Goal: Task Accomplishment & Management: Use online tool/utility

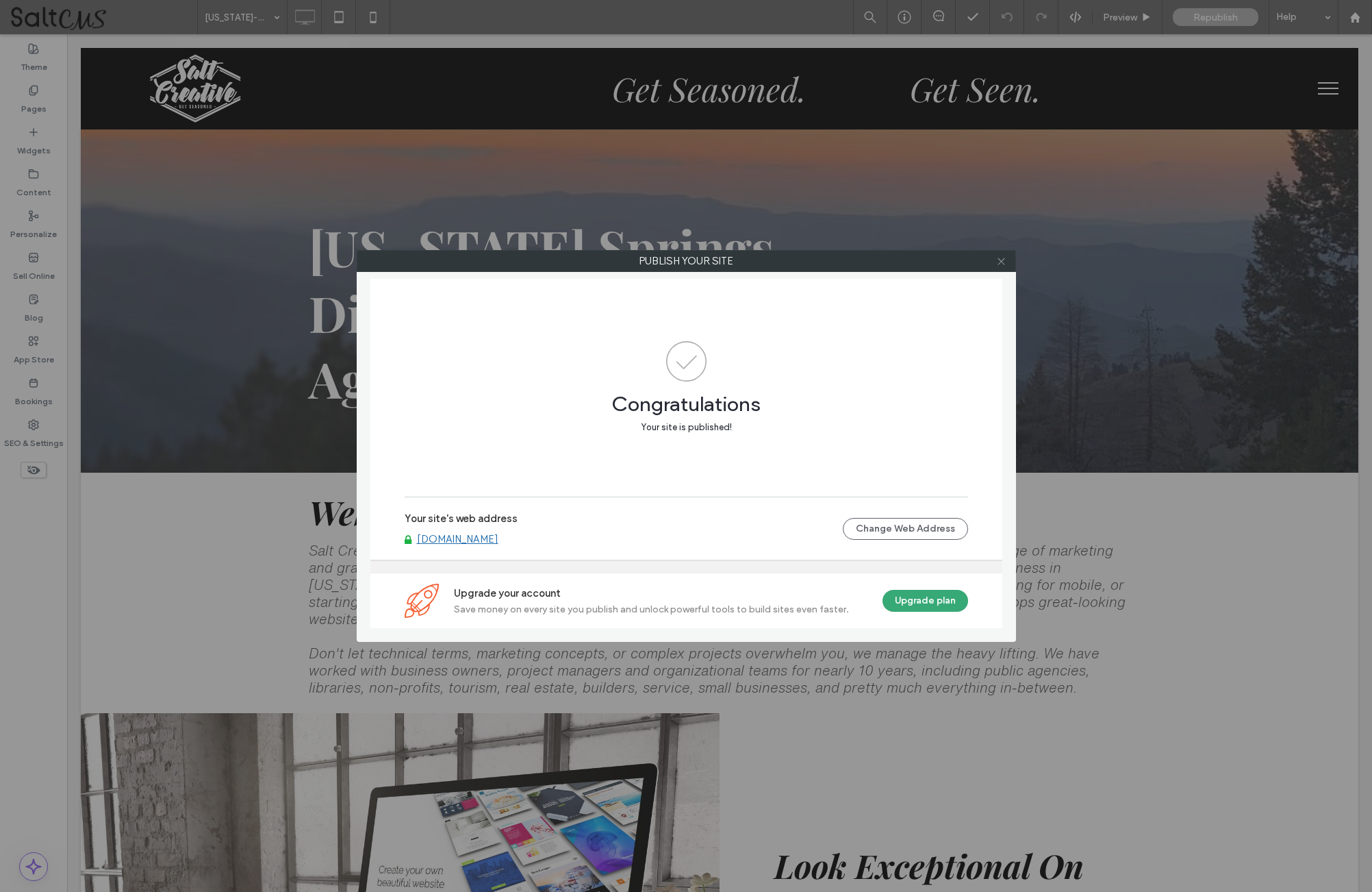
scroll to position [1709, 0]
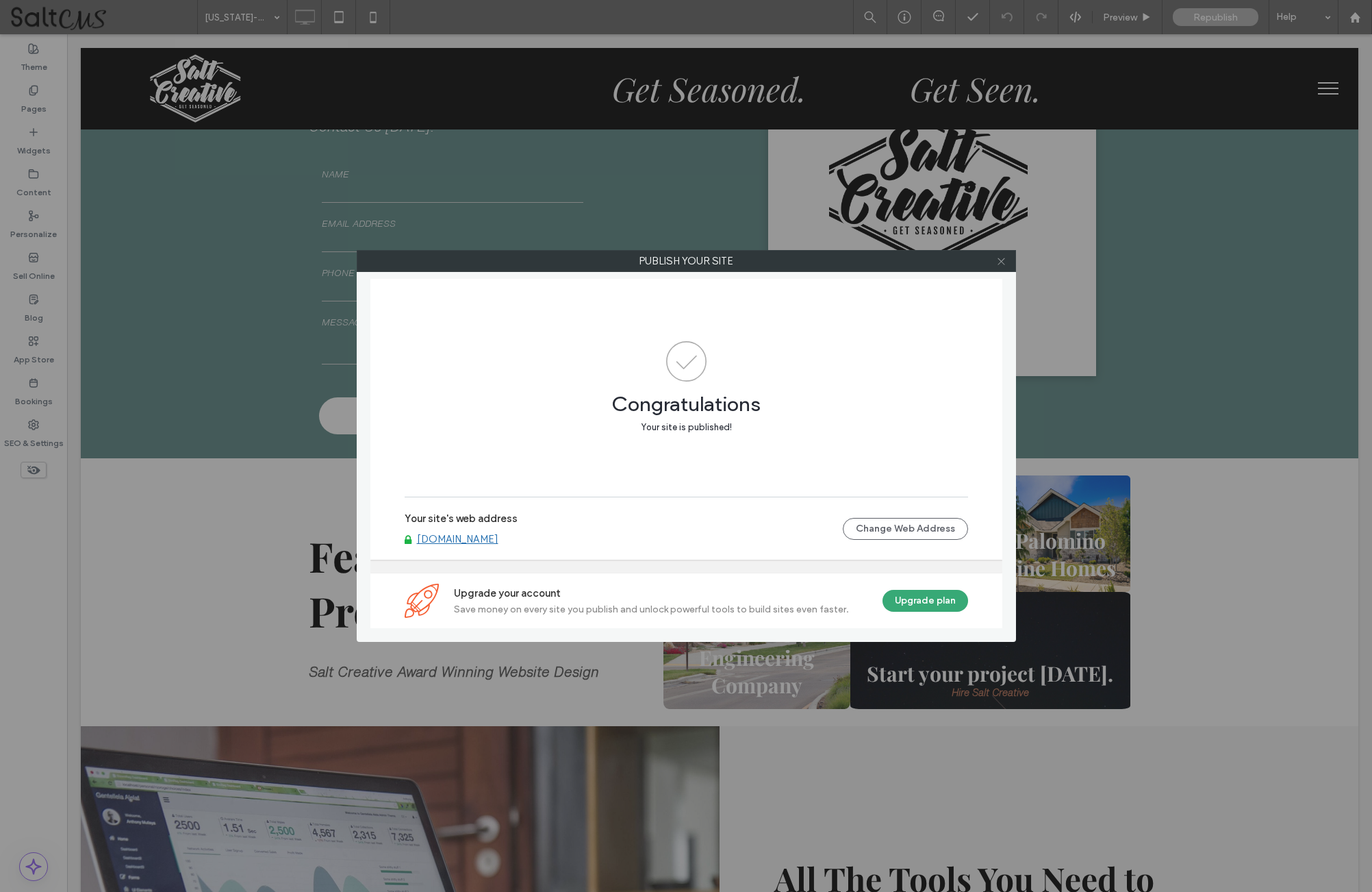
click at [1004, 260] on icon at bounding box center [1001, 261] width 10 height 10
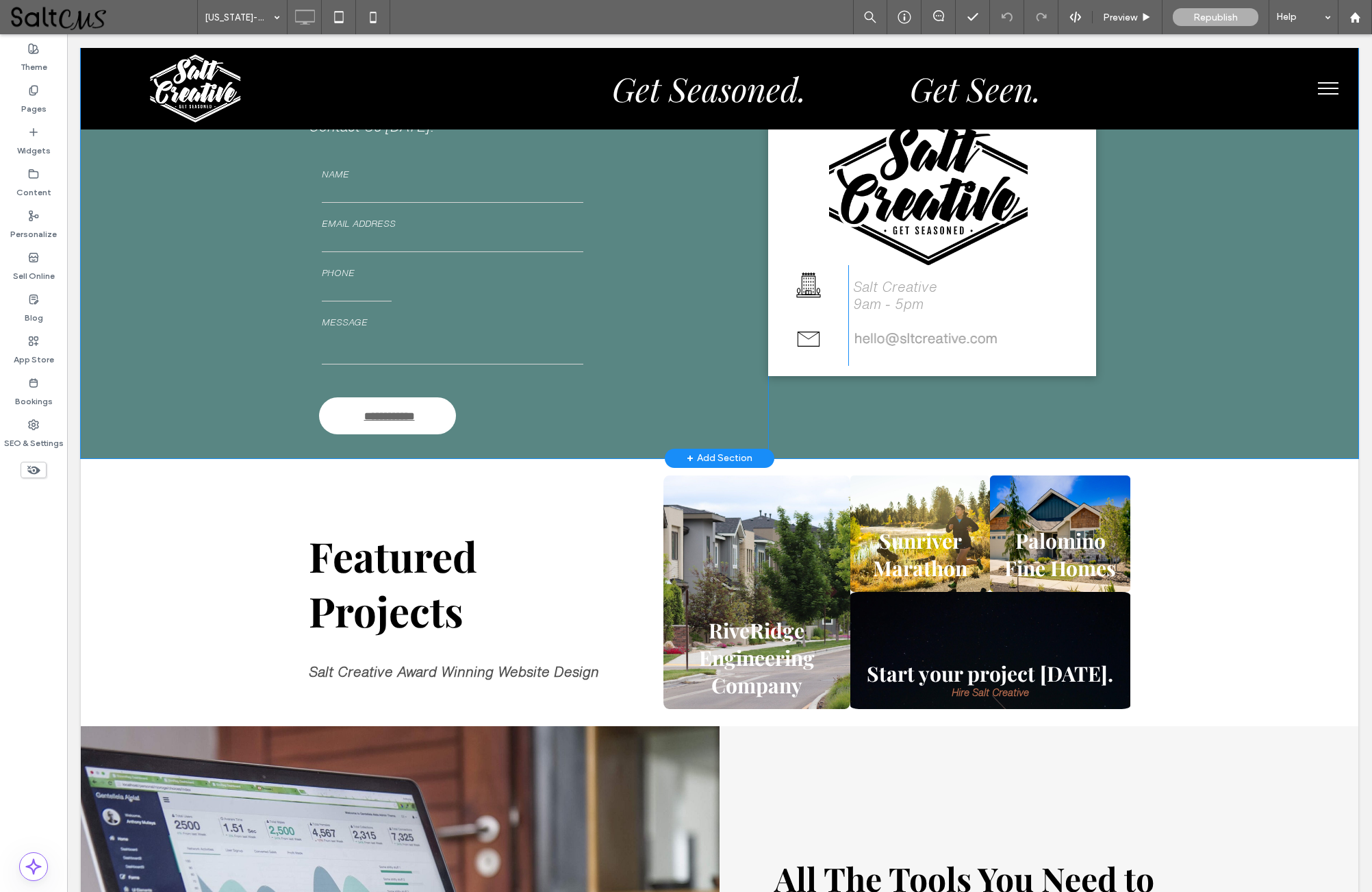
scroll to position [0, 0]
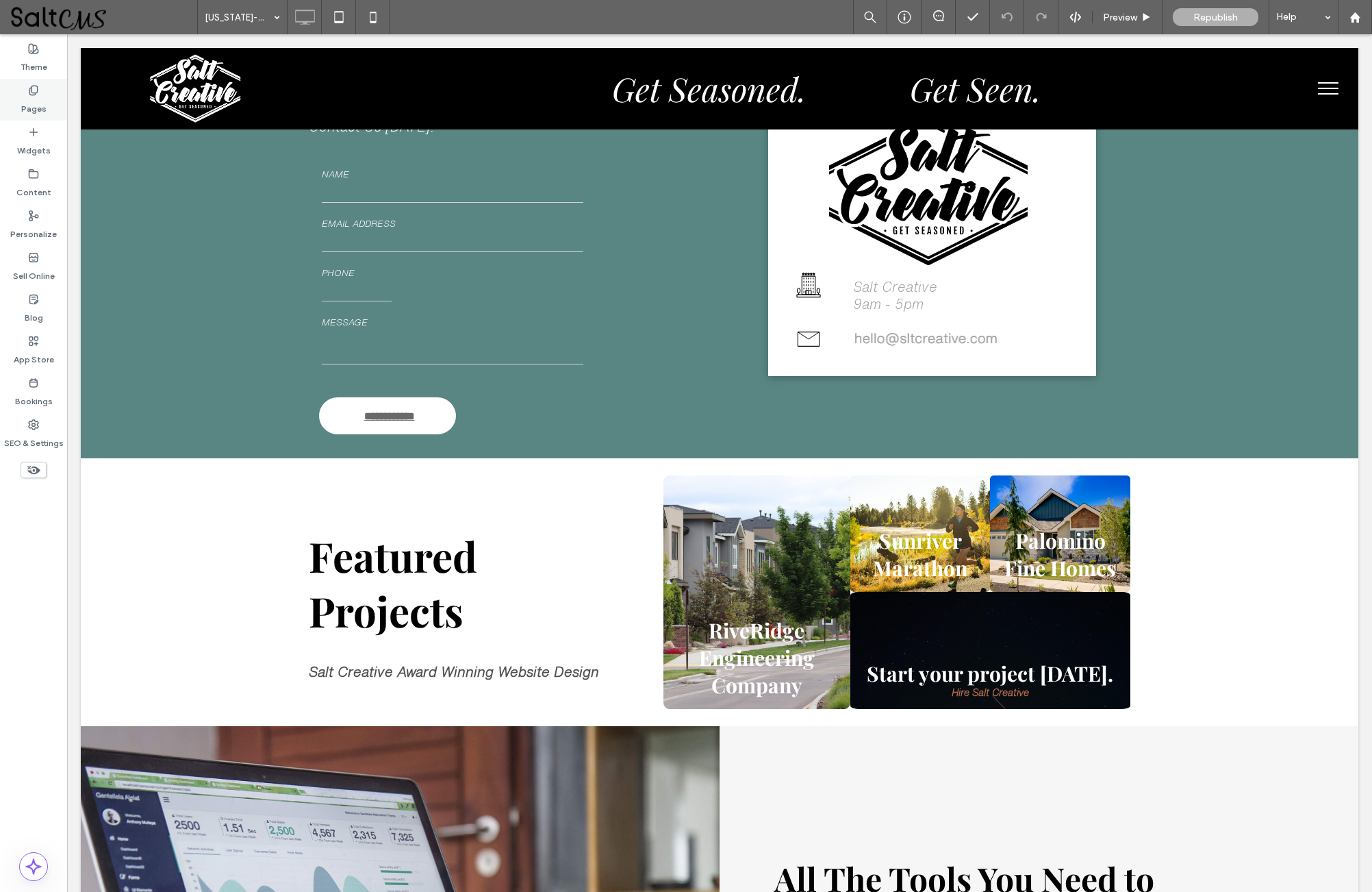
click at [33, 105] on label "Pages" at bounding box center [34, 105] width 25 height 19
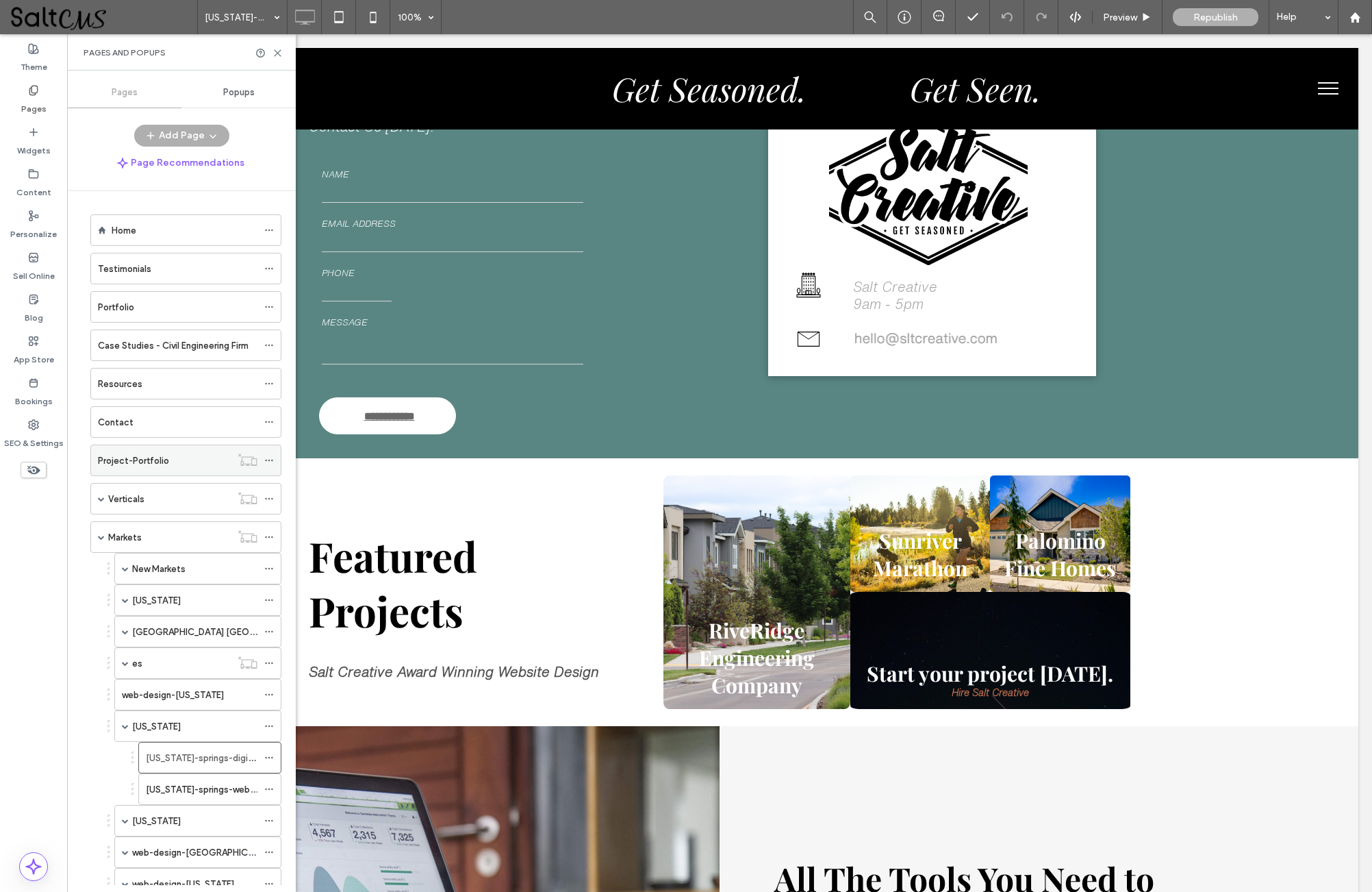
click at [137, 450] on div "Project-Portfolio" at bounding box center [164, 460] width 133 height 30
click at [278, 51] on icon at bounding box center [277, 53] width 10 height 10
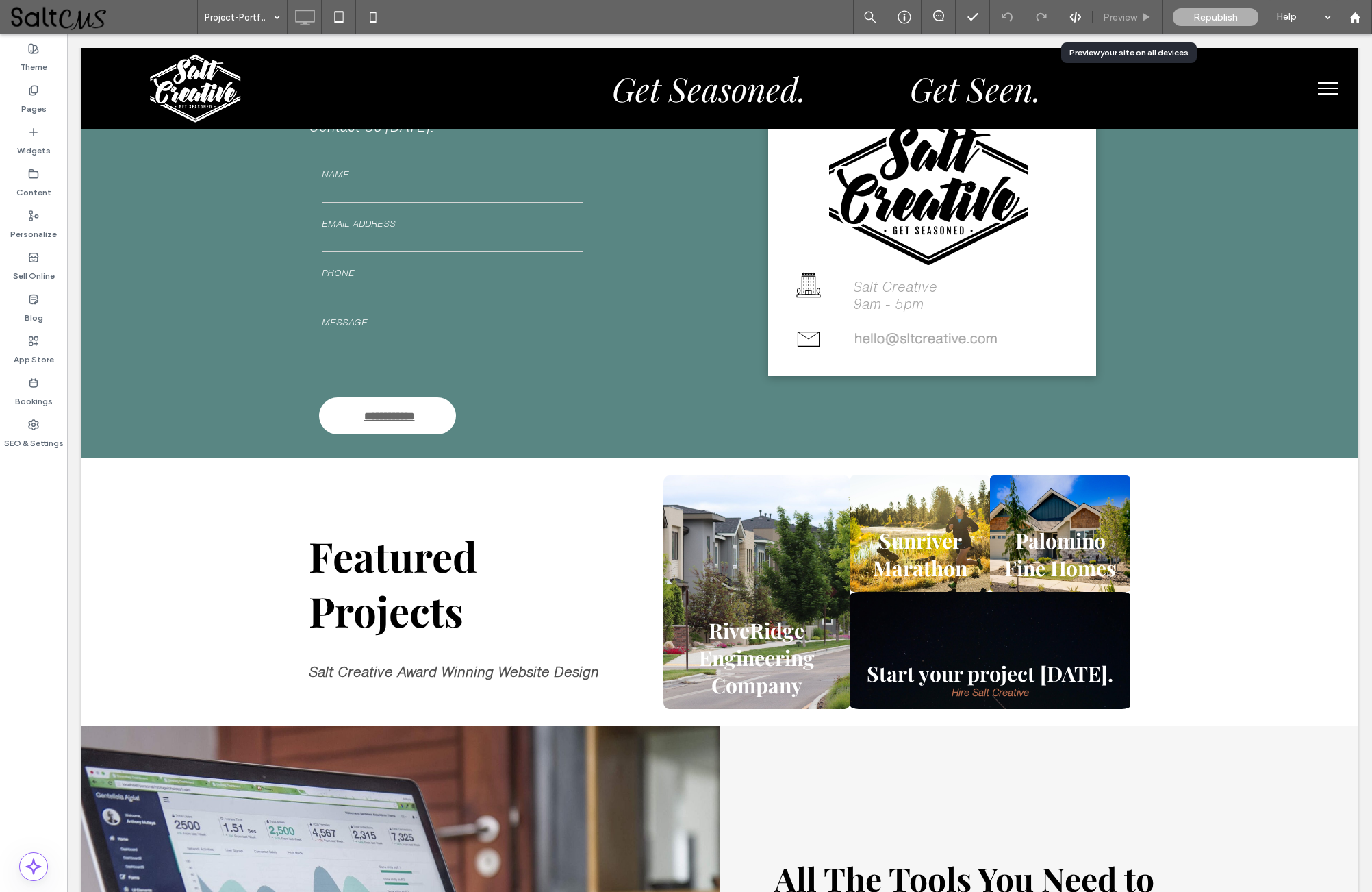
click at [1132, 14] on span "Preview" at bounding box center [1120, 18] width 34 height 12
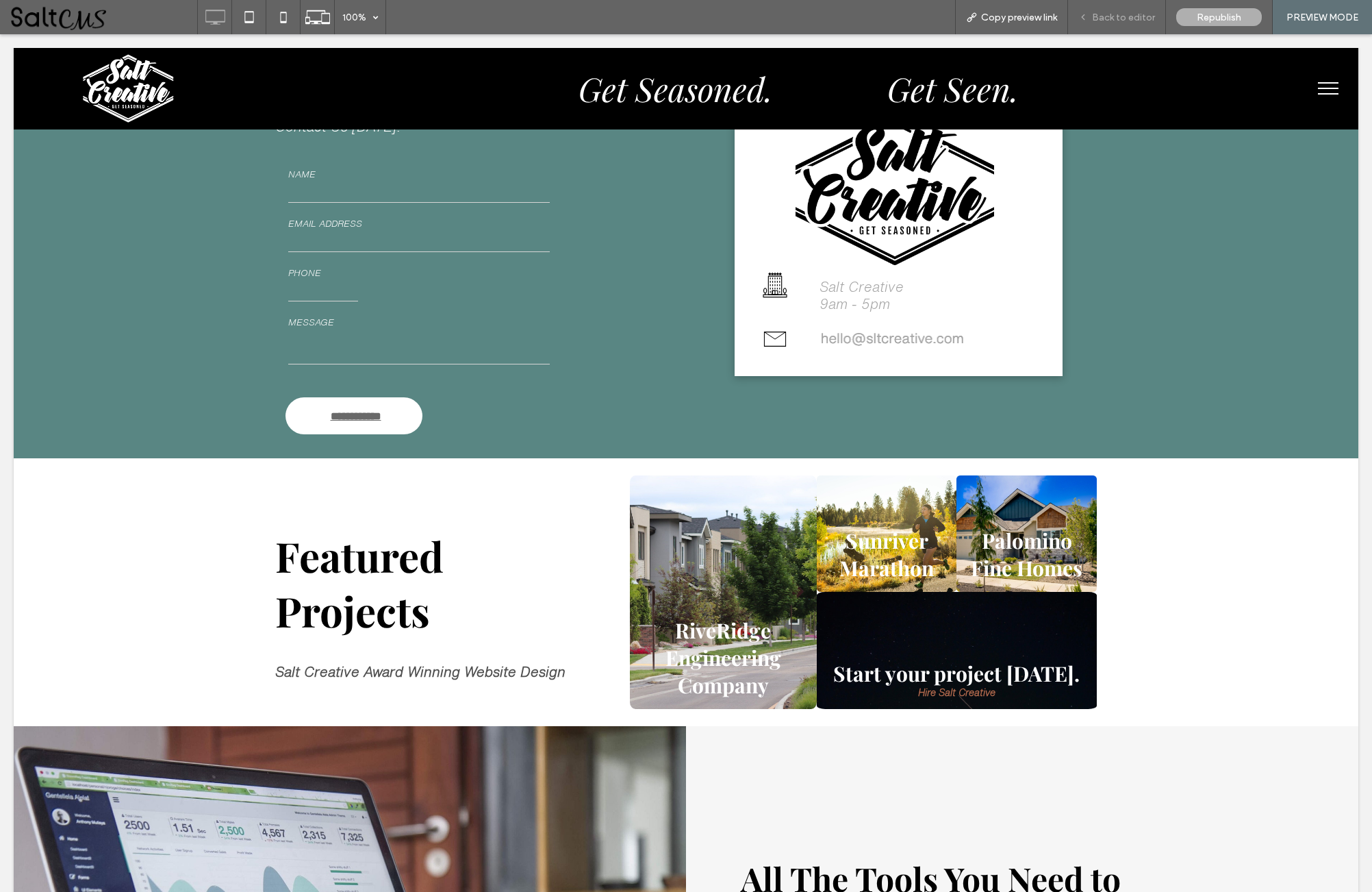
click at [1121, 16] on span "Back to editor" at bounding box center [1123, 18] width 63 height 12
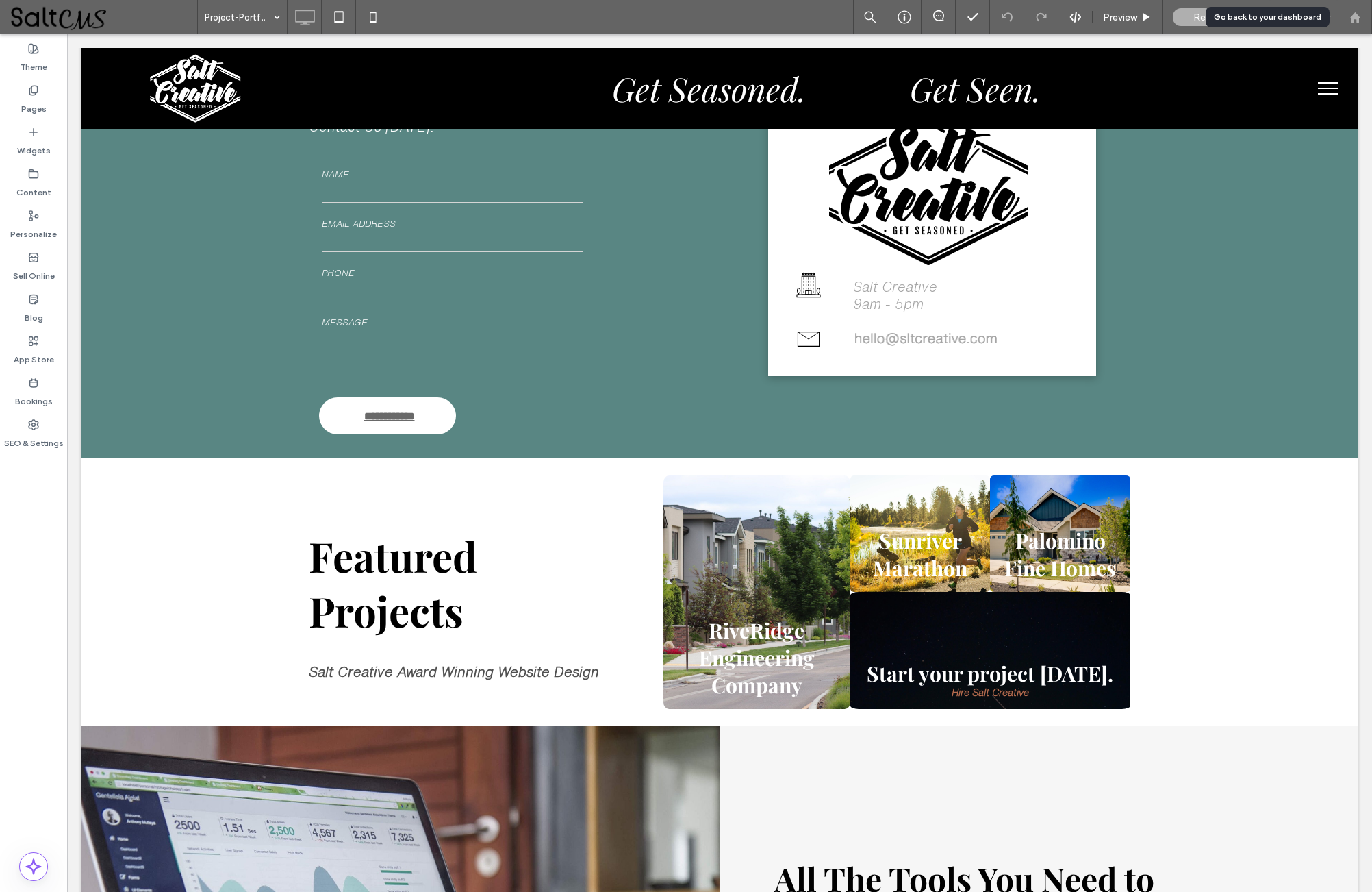
drag, startPoint x: 1355, startPoint y: 12, endPoint x: 1340, endPoint y: 14, distance: 15.1
click at [1355, 12] on icon at bounding box center [1355, 18] width 12 height 12
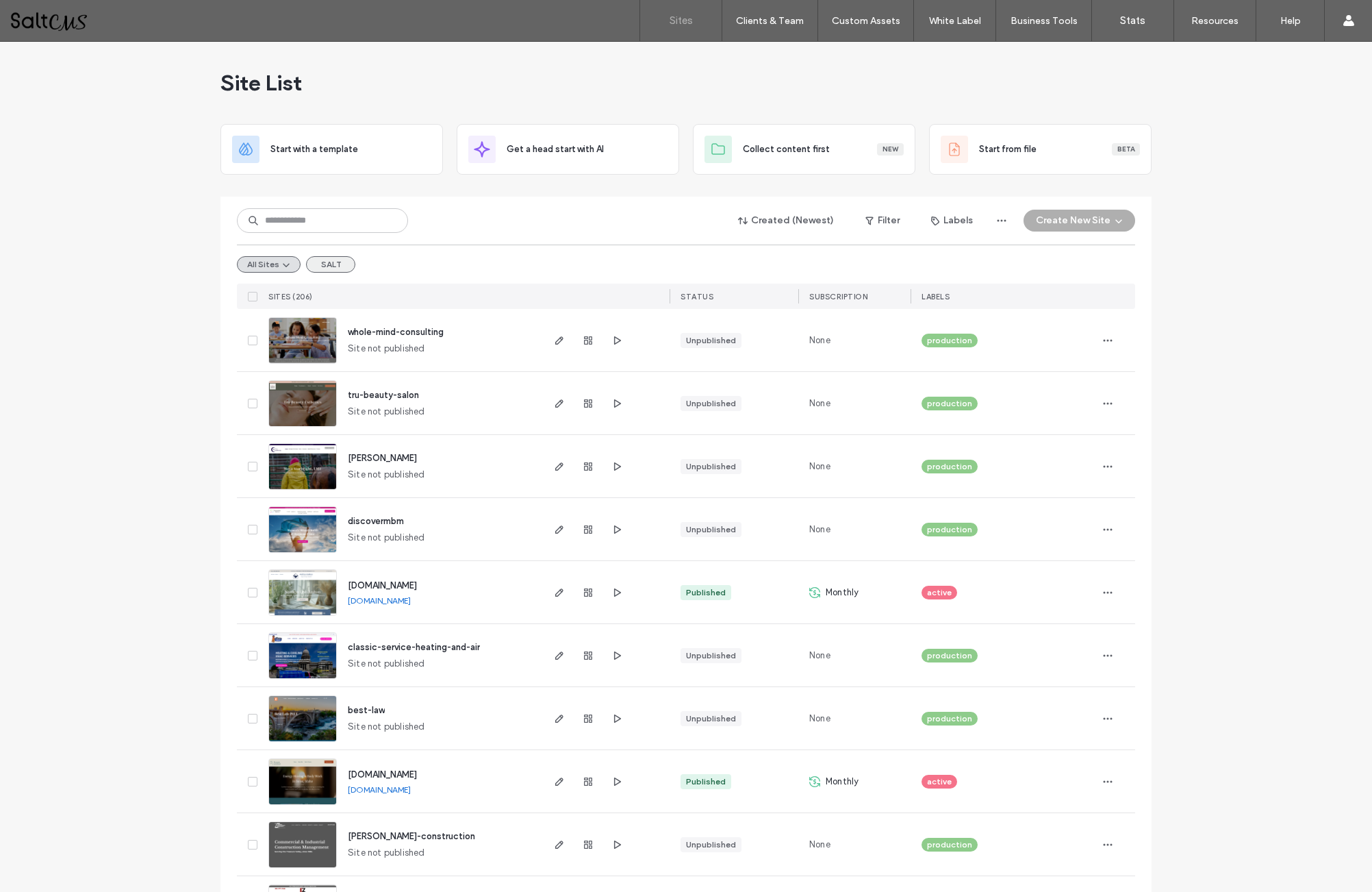
click at [326, 268] on button "SALT" at bounding box center [330, 264] width 49 height 17
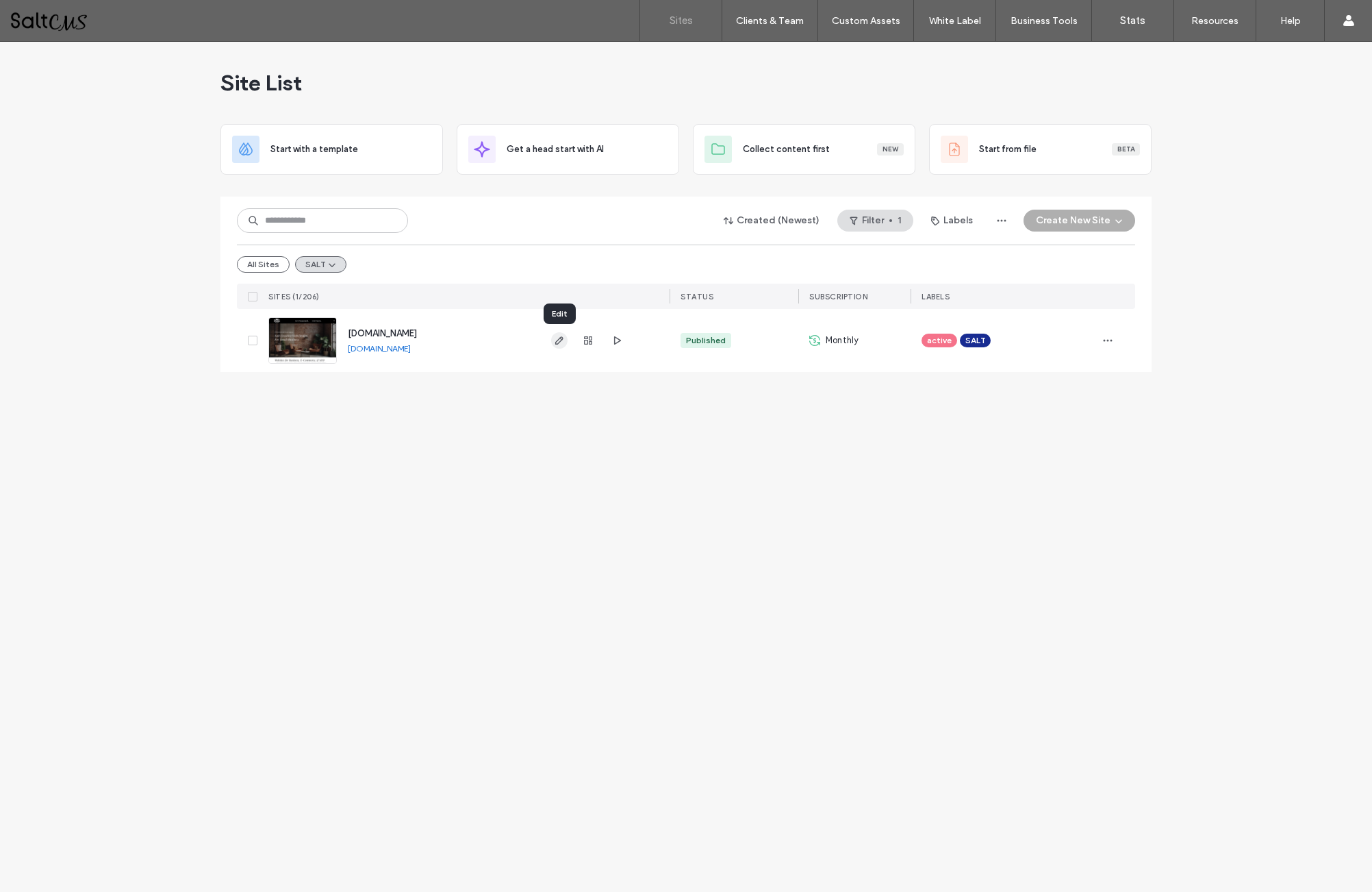
click at [557, 339] on icon "button" at bounding box center [560, 340] width 11 height 11
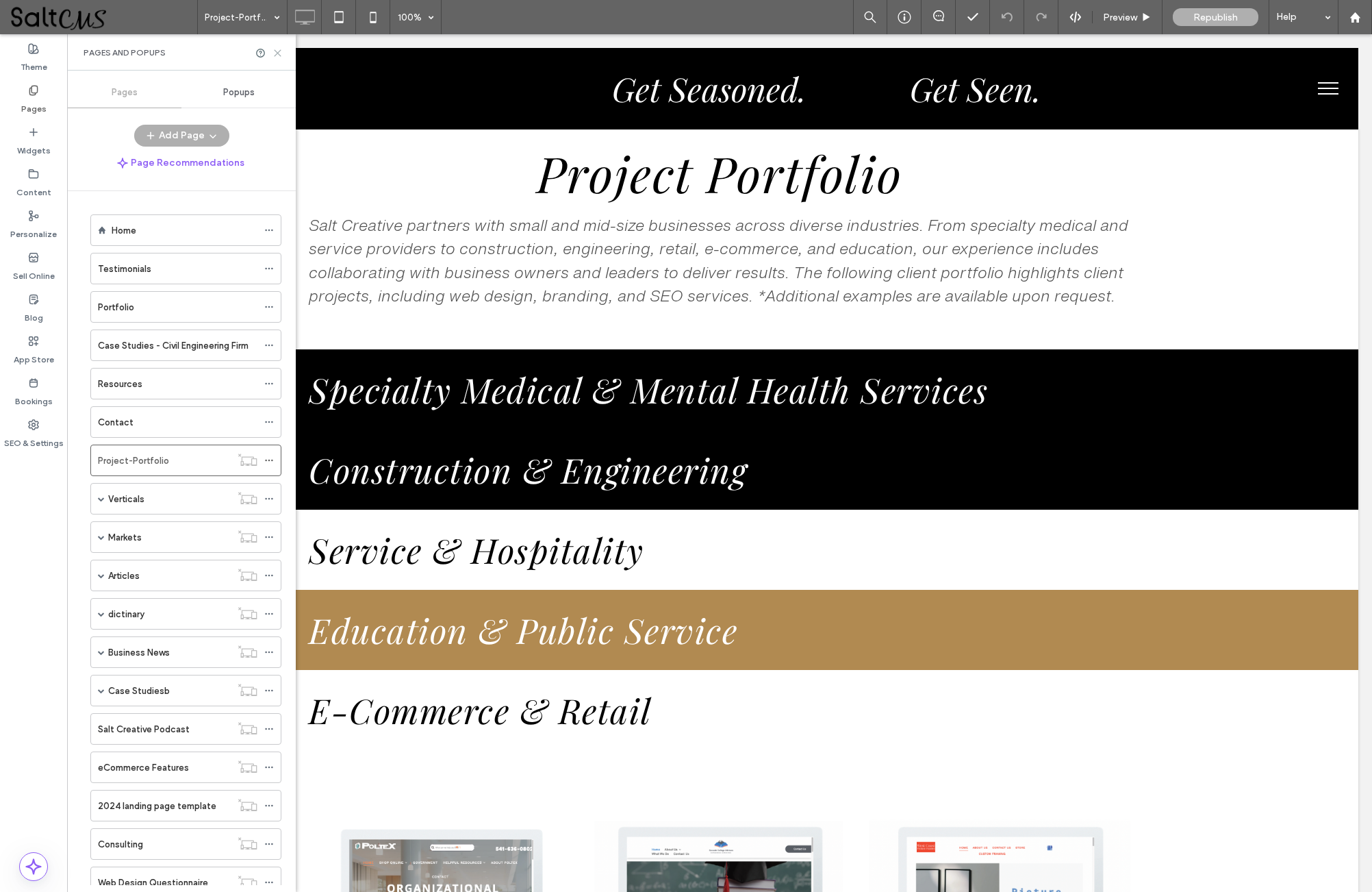
click at [276, 54] on icon at bounding box center [277, 53] width 10 height 10
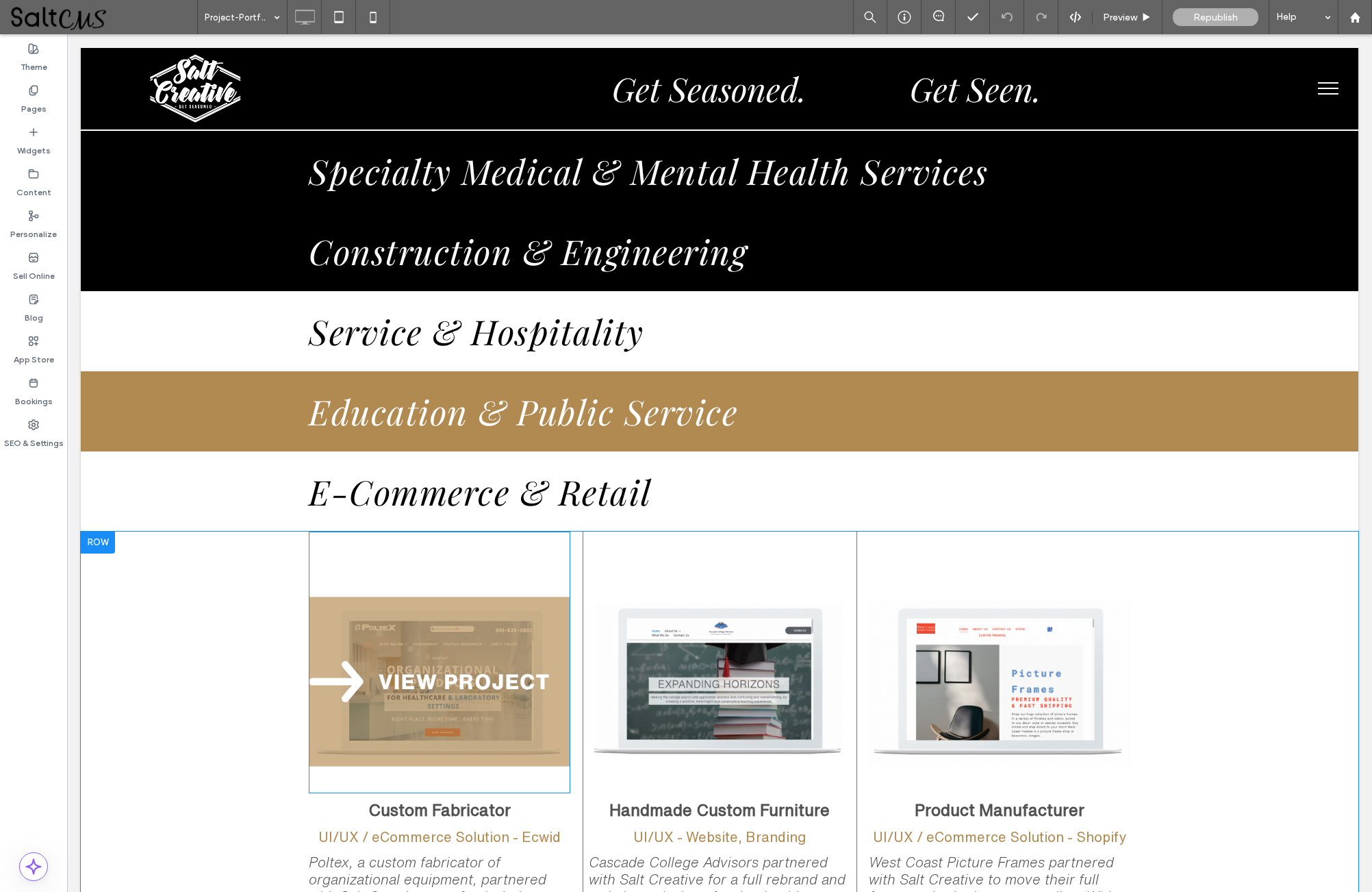
scroll to position [307, 0]
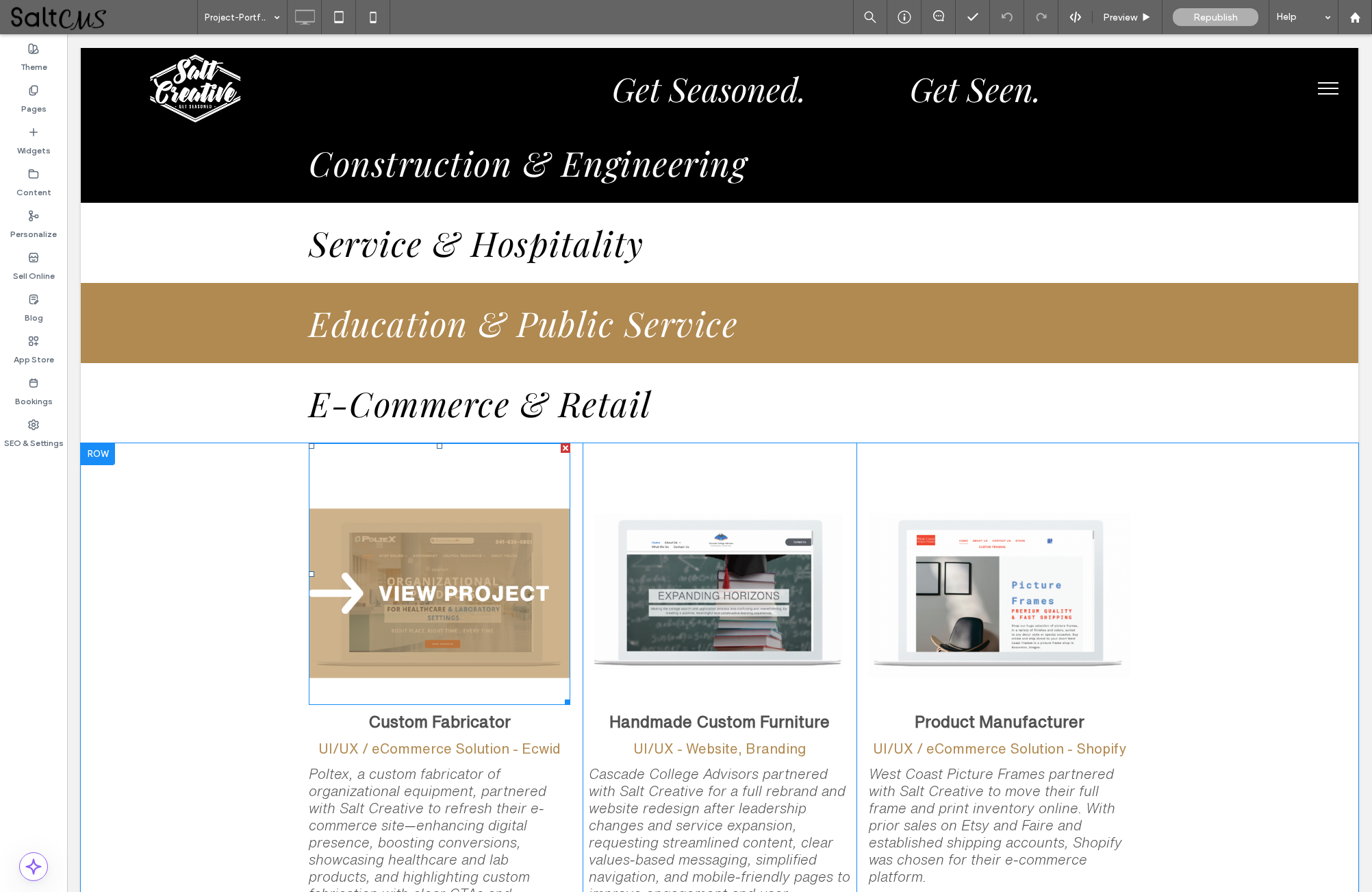
click at [439, 545] on img at bounding box center [440, 573] width 261 height 261
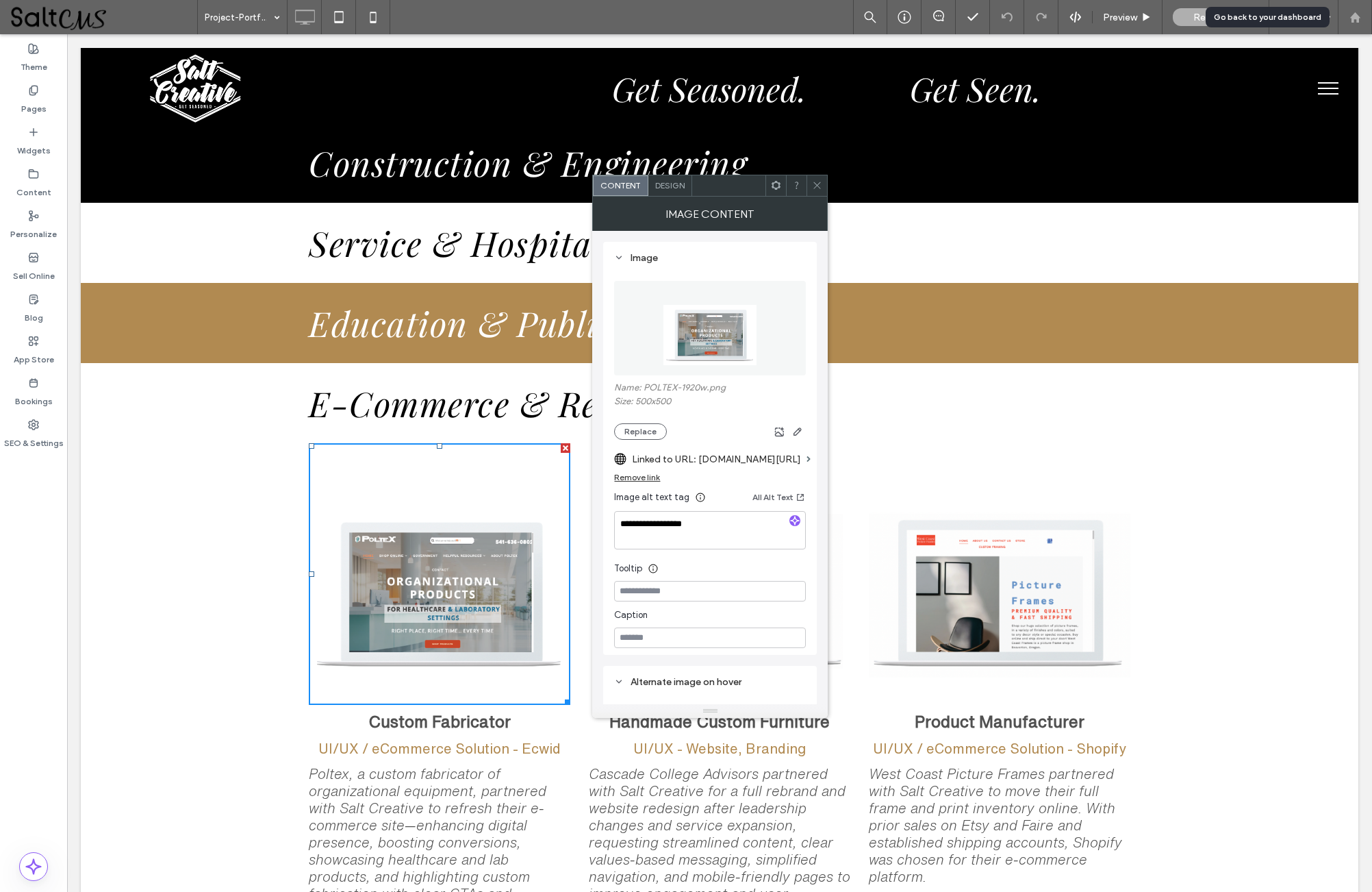
click at [1354, 16] on use at bounding box center [1354, 17] width 10 height 10
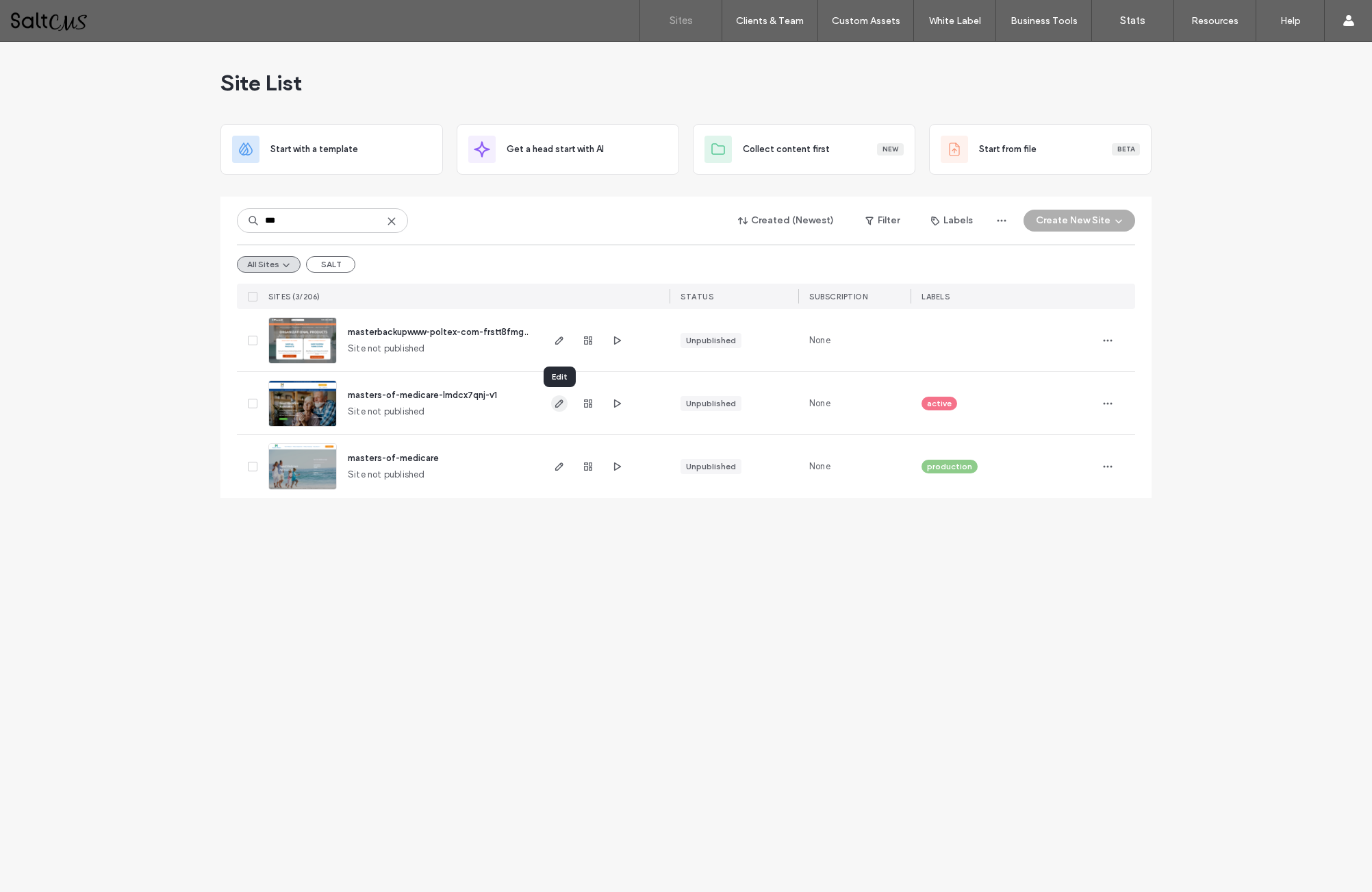
type input "***"
click at [561, 401] on icon "button" at bounding box center [560, 404] width 11 height 11
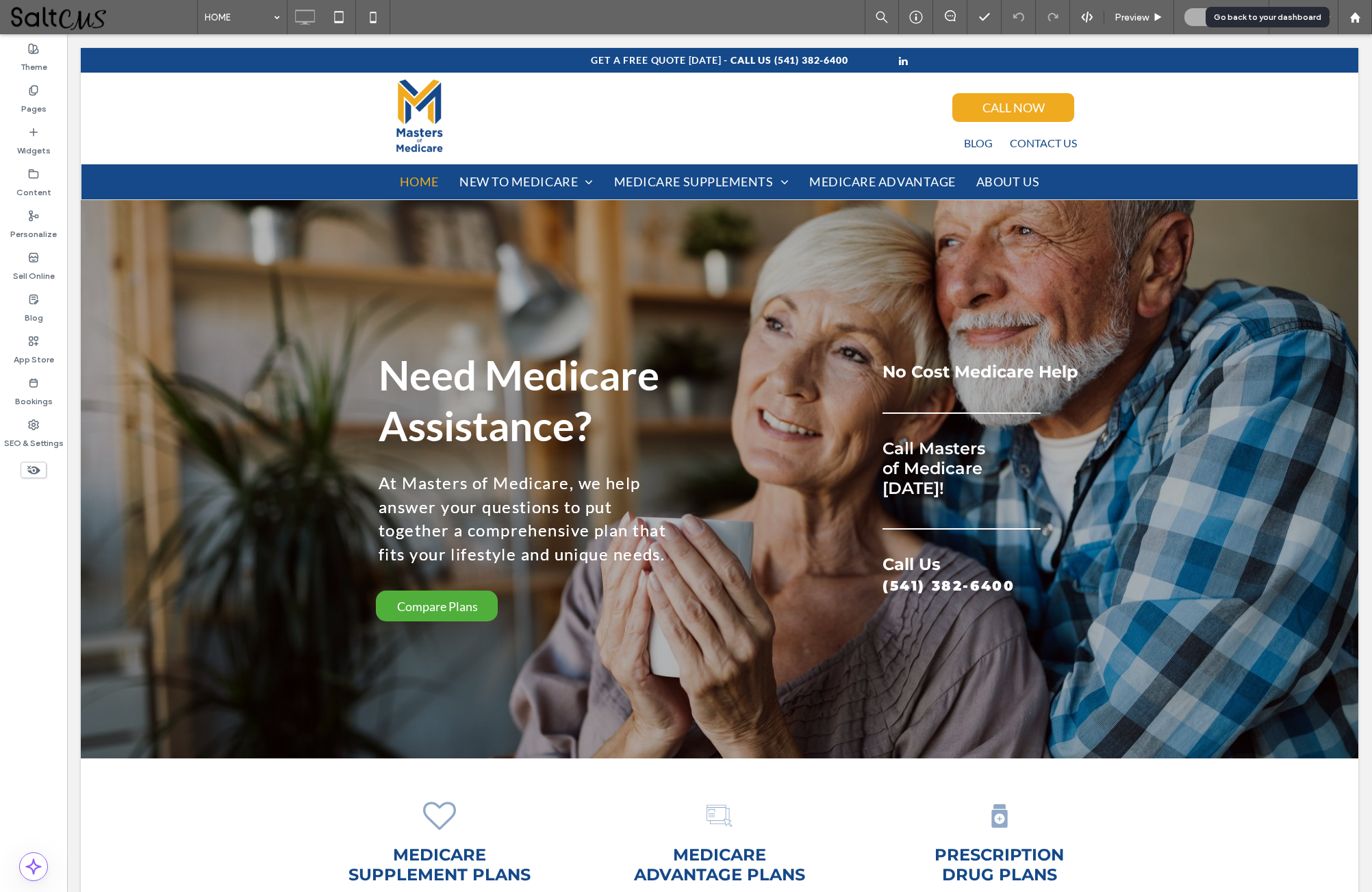
drag, startPoint x: 1358, startPoint y: 16, endPoint x: 1278, endPoint y: 2, distance: 81.2
click at [1358, 15] on icon at bounding box center [1355, 18] width 12 height 12
